Goal: Information Seeking & Learning: Learn about a topic

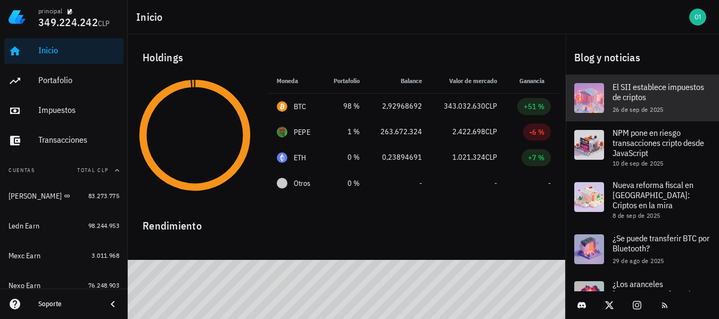
click at [668, 105] on div "El SII establece impuestos de criptos 26 de sep de 2025" at bounding box center [662, 98] width 98 height 47
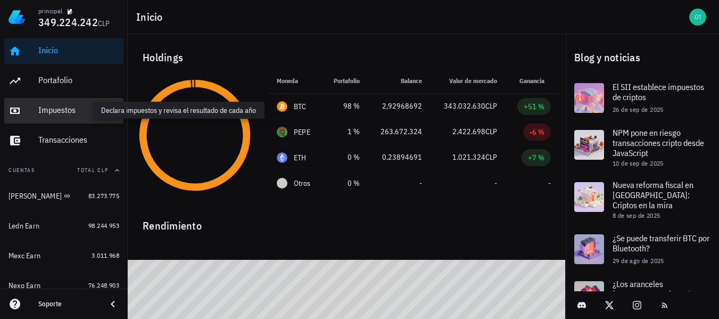
click at [60, 114] on div "Impuestos" at bounding box center [78, 110] width 81 height 10
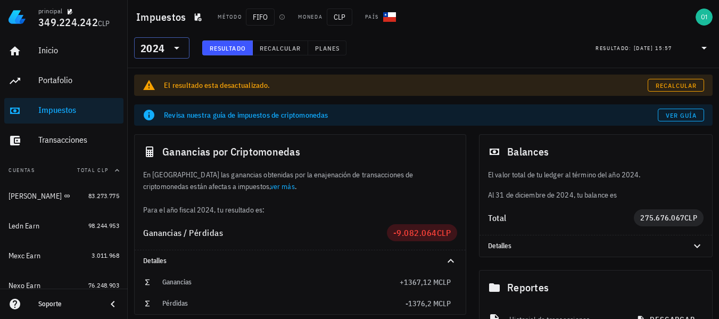
click at [173, 48] on icon at bounding box center [176, 48] width 13 height 13
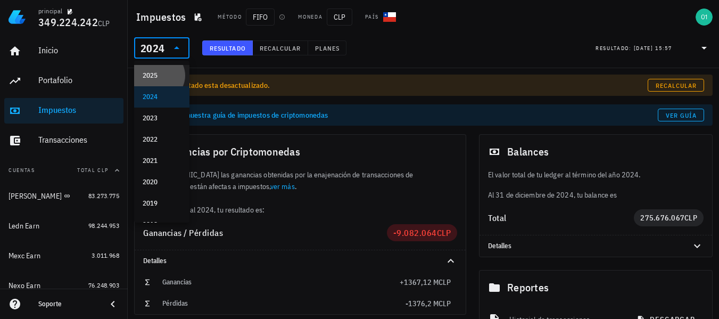
click at [164, 75] on div "2025" at bounding box center [162, 75] width 38 height 9
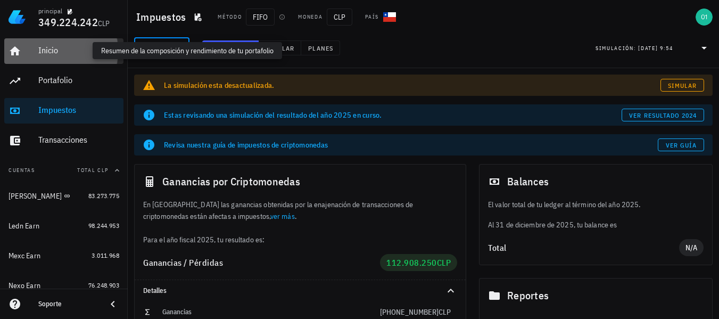
click at [65, 53] on div "Inicio" at bounding box center [78, 50] width 81 height 10
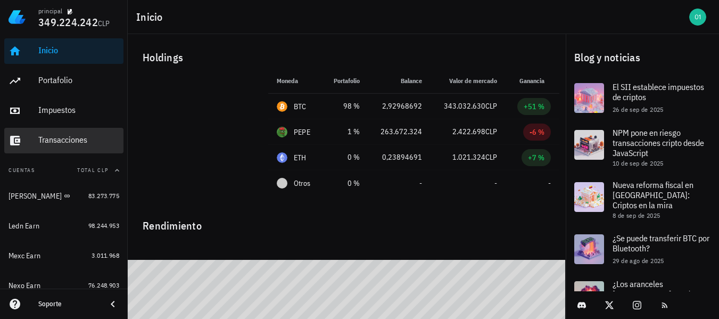
click at [55, 133] on div "Transacciones" at bounding box center [78, 140] width 81 height 24
